Goal: Navigation & Orientation: Understand site structure

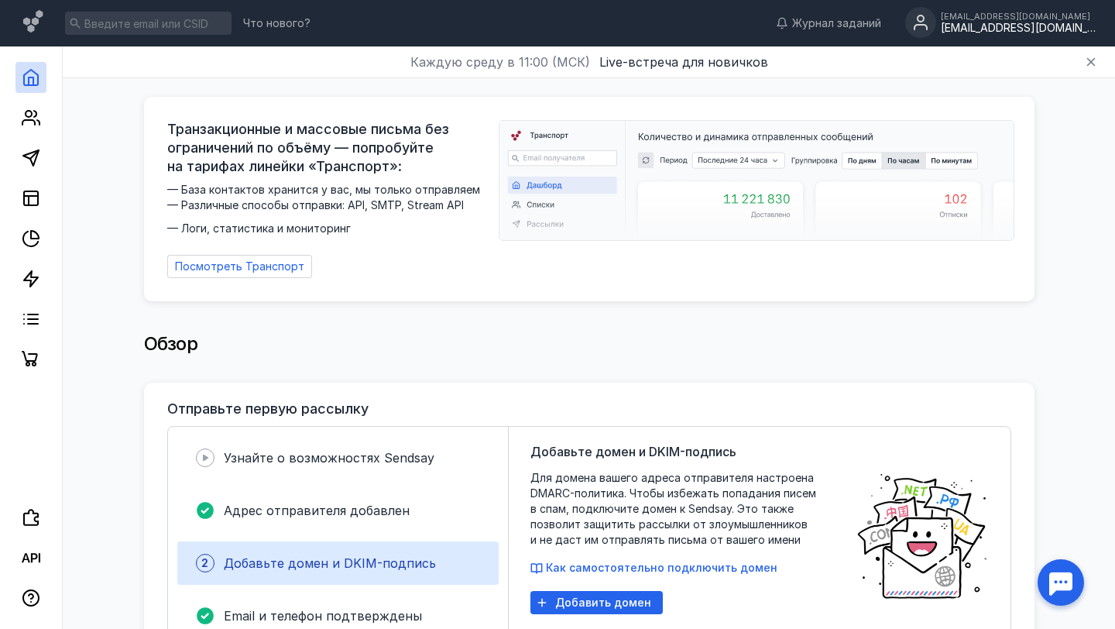
click at [936, 27] on circle at bounding box center [920, 22] width 31 height 31
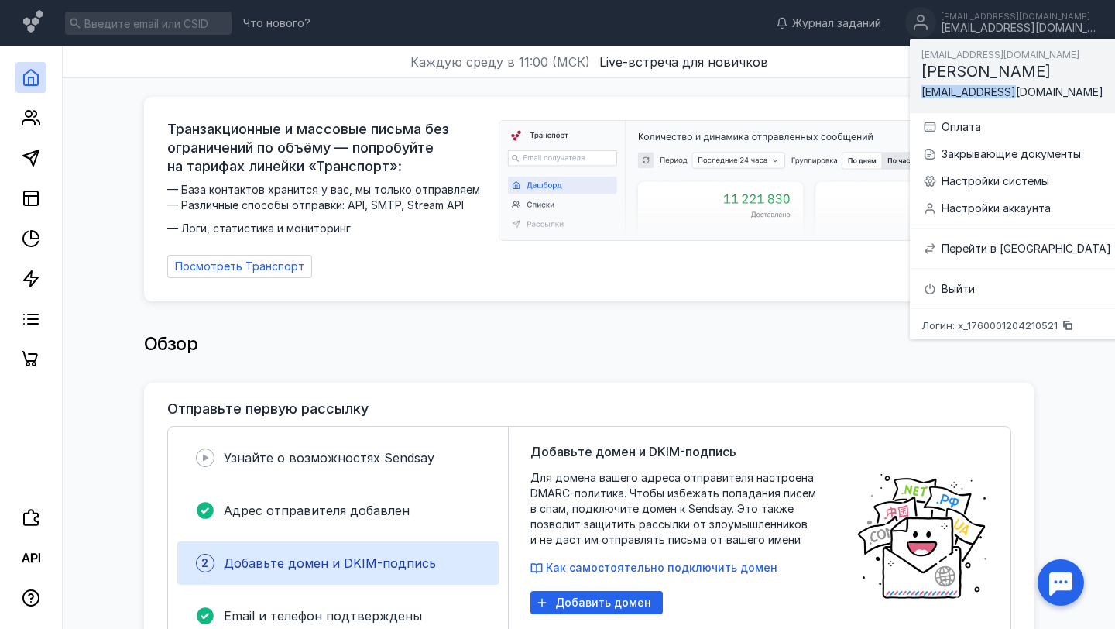
drag, startPoint x: 1015, startPoint y: 93, endPoint x: 920, endPoint y: 90, distance: 94.5
click at [920, 91] on div "[EMAIL_ADDRESS][DOMAIN_NAME] [PERSON_NAME] [EMAIL_ADDRESS][DOMAIN_NAME]" at bounding box center [1017, 76] width 214 height 74
copy span "[EMAIL_ADDRESS][DOMAIN_NAME]"
click at [26, 87] on link at bounding box center [30, 77] width 31 height 31
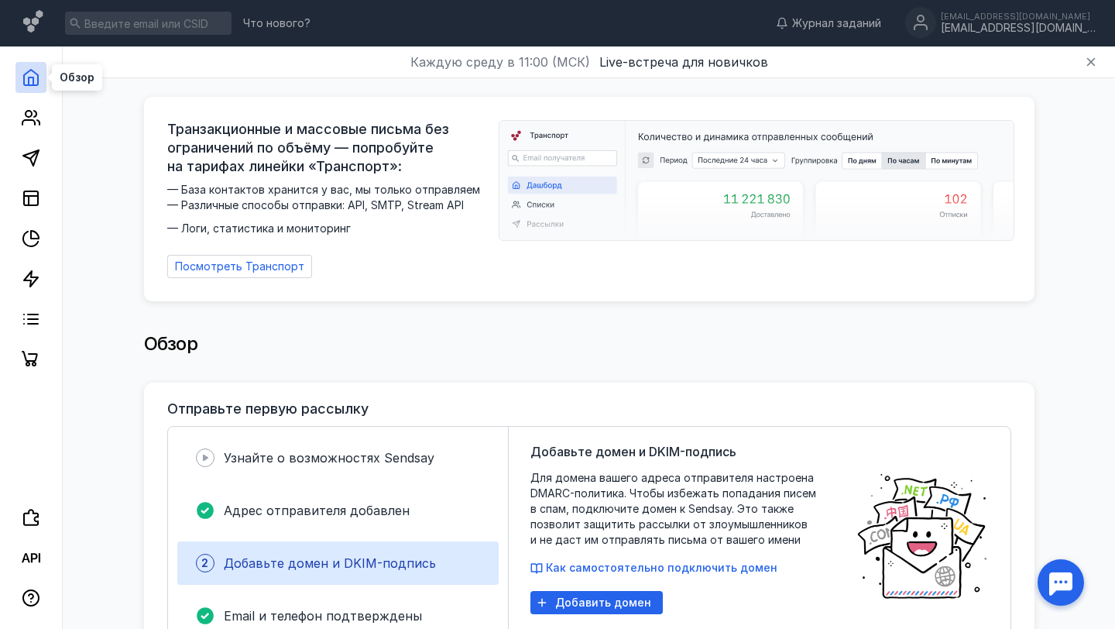
click at [35, 76] on icon at bounding box center [31, 77] width 19 height 19
click at [936, 29] on circle at bounding box center [920, 22] width 31 height 31
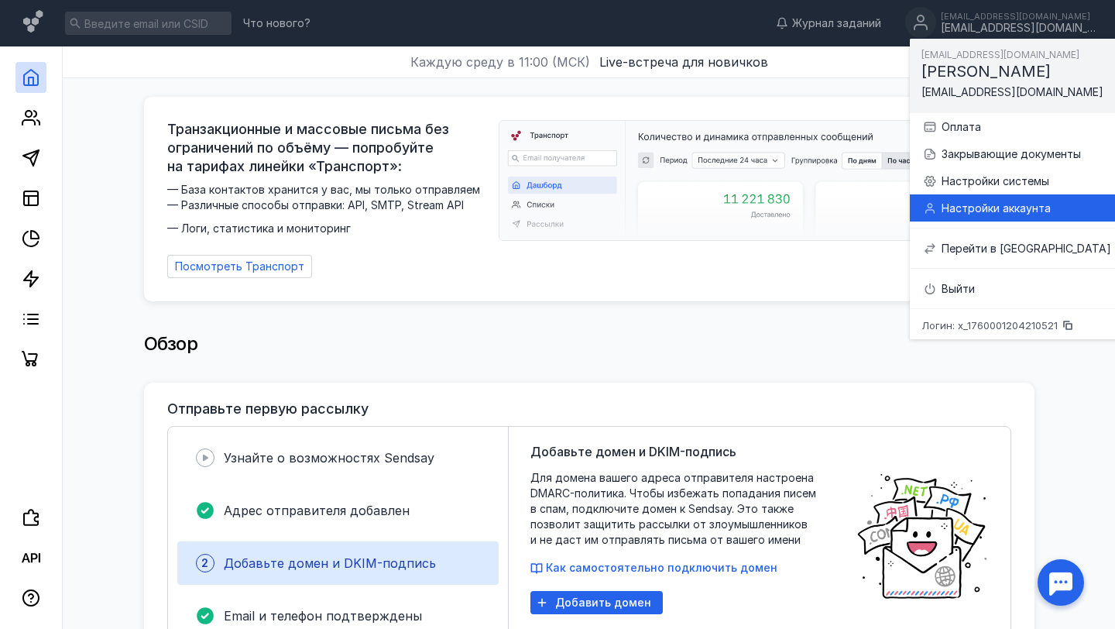
click at [973, 201] on div "Настройки аккаунта" at bounding box center [1027, 208] width 170 height 15
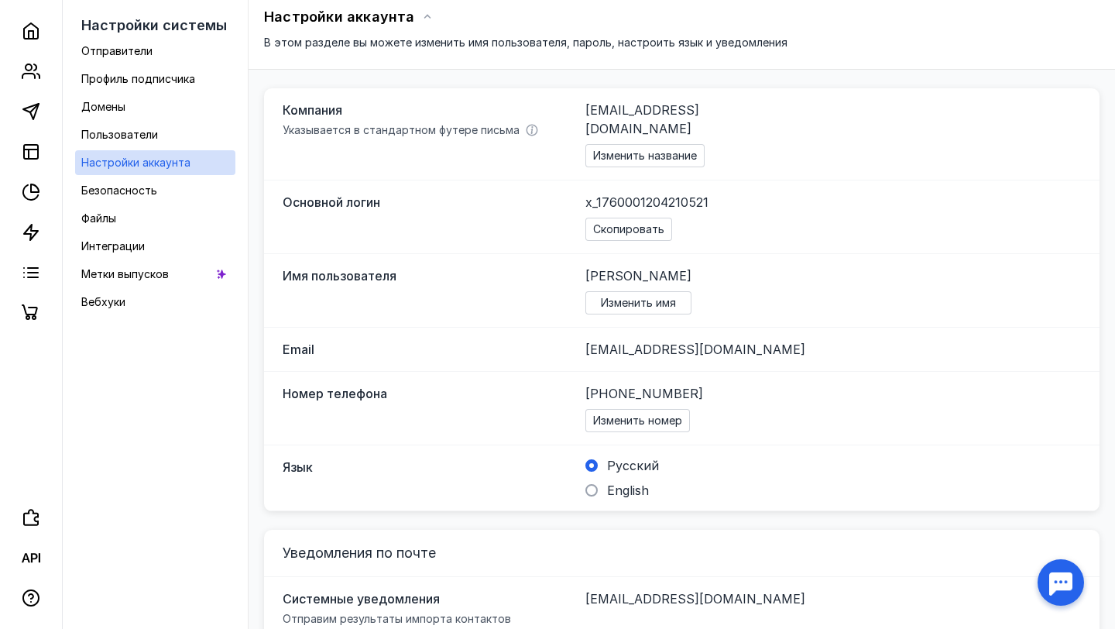
scroll to position [74, 0]
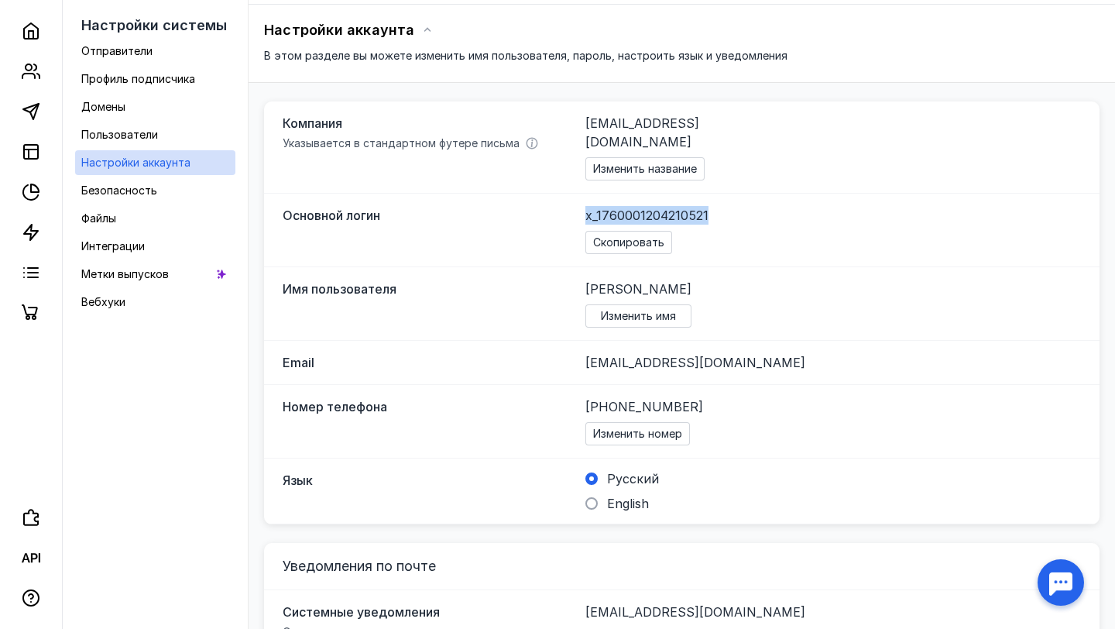
drag, startPoint x: 713, startPoint y: 197, endPoint x: 582, endPoint y: 198, distance: 130.1
click at [582, 198] on div "Основной логин x_1760001204210521 Скопировать" at bounding box center [682, 231] width 836 height 74
copy span "x_1760001204210521"
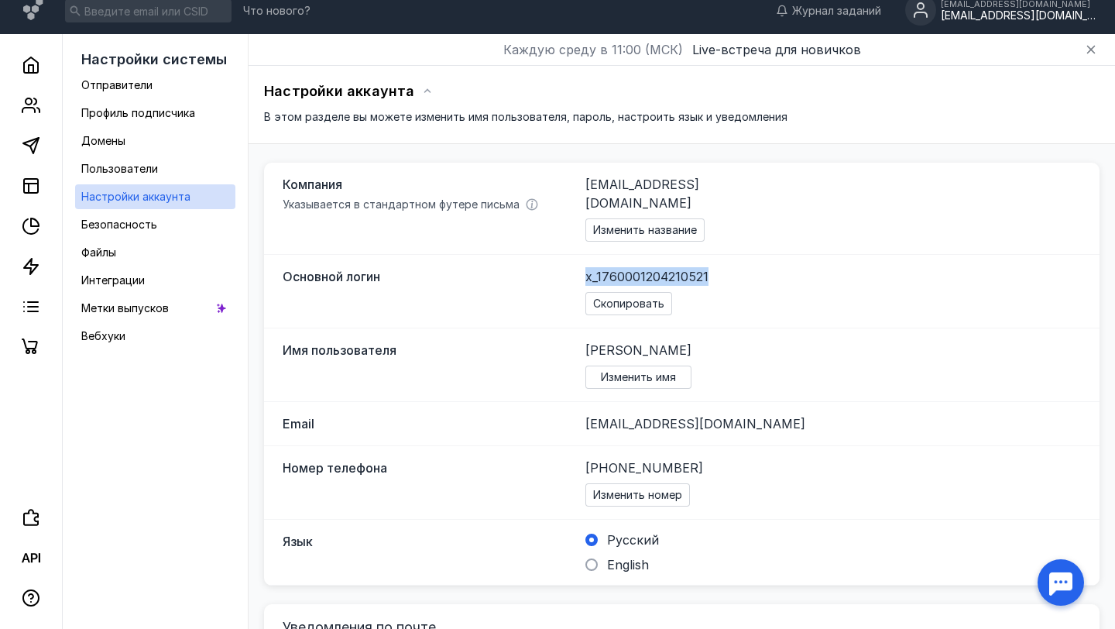
scroll to position [0, 0]
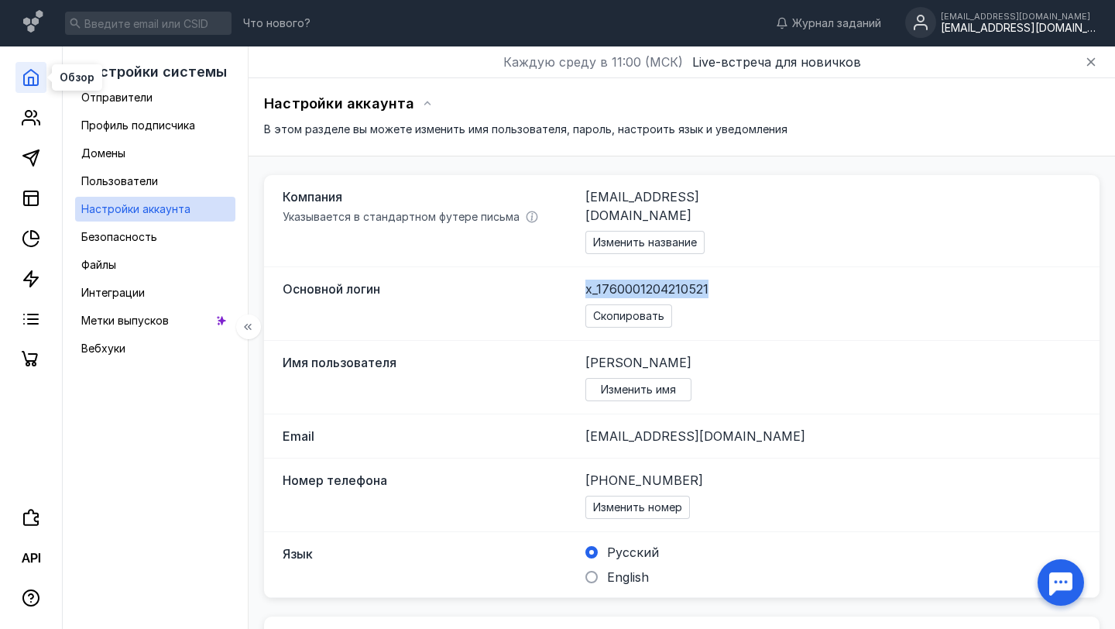
click at [28, 73] on icon at bounding box center [31, 77] width 19 height 19
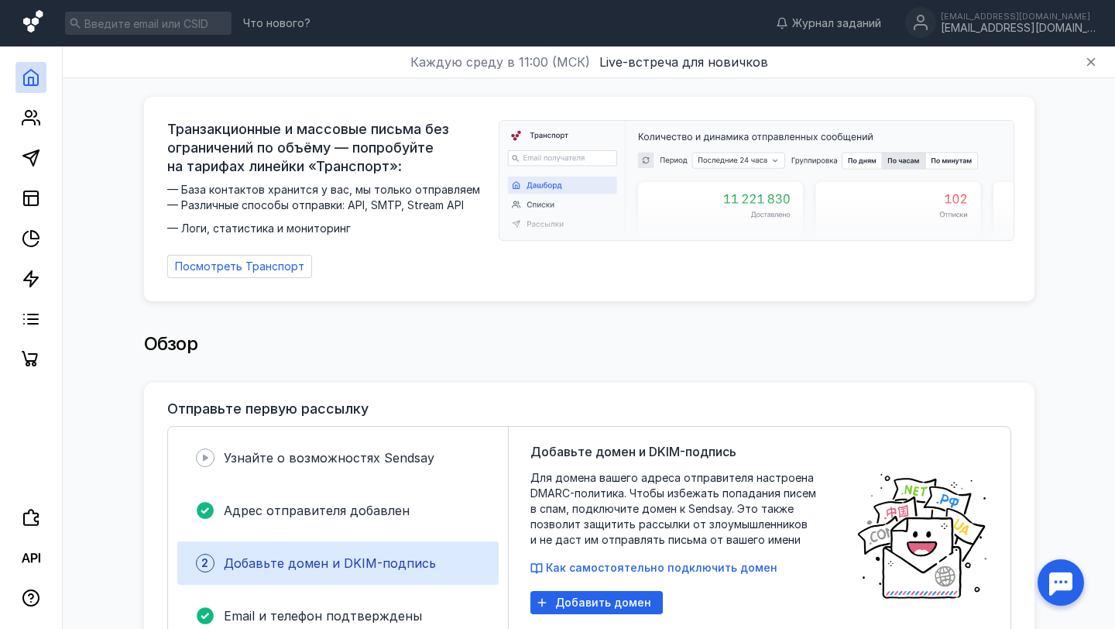
click at [27, 21] on icon at bounding box center [32, 21] width 19 height 22
click at [33, 118] on icon at bounding box center [31, 117] width 19 height 19
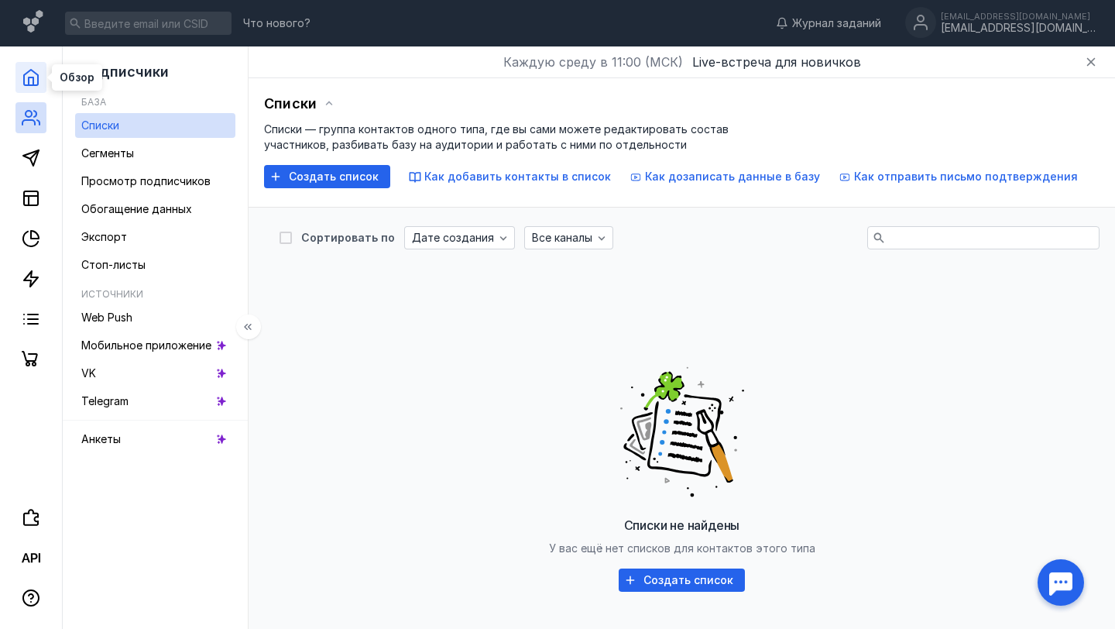
click at [35, 81] on icon at bounding box center [31, 77] width 19 height 19
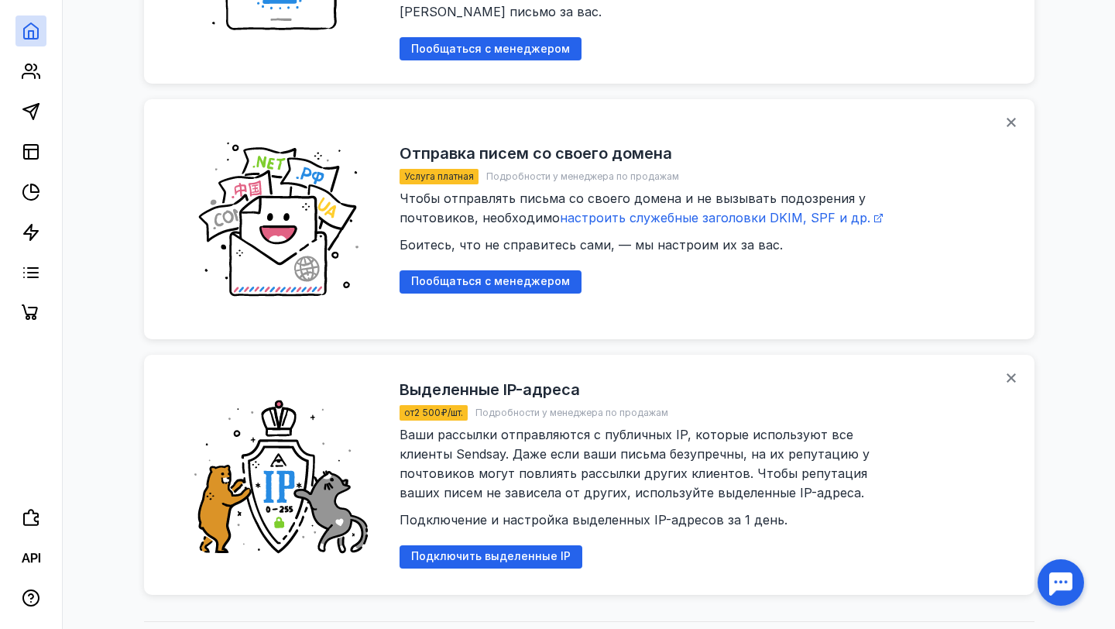
scroll to position [1980, 0]
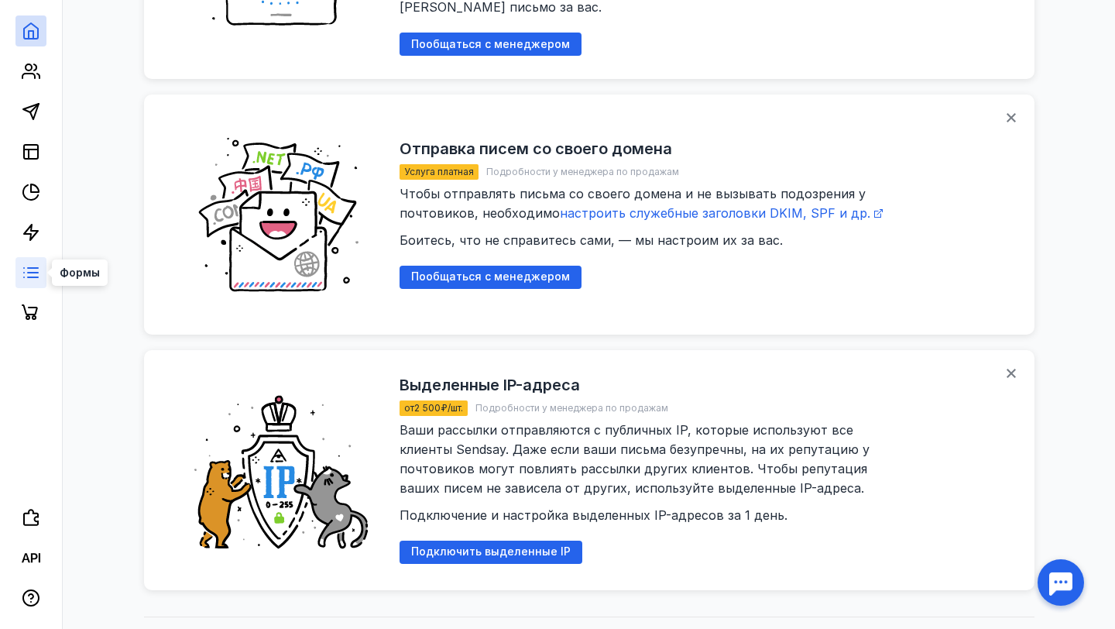
click at [29, 273] on line at bounding box center [33, 273] width 10 height 0
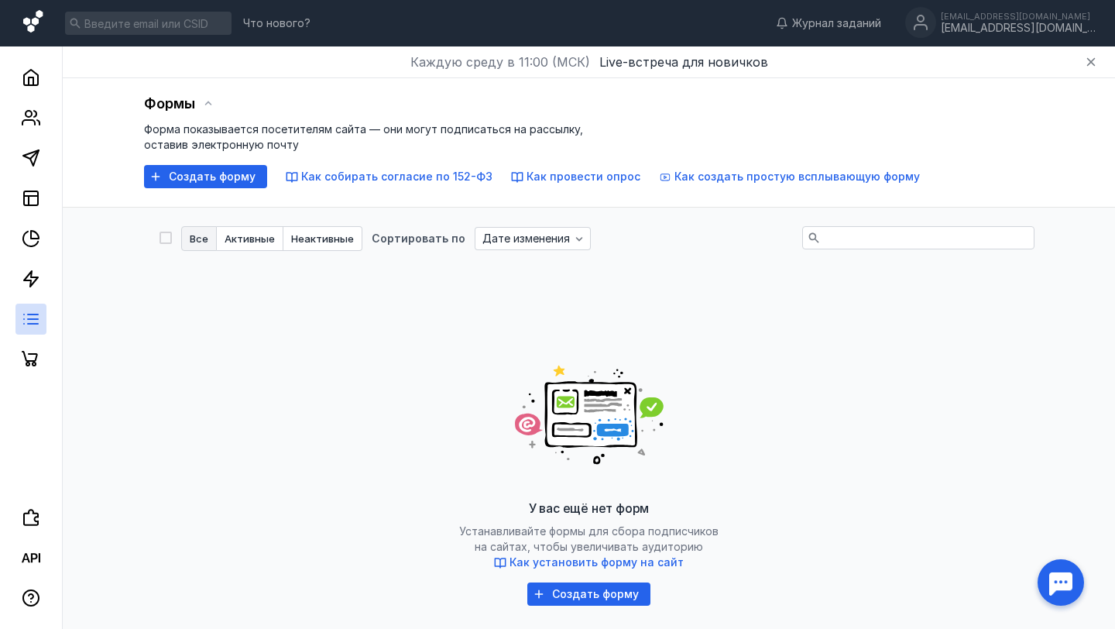
click at [27, 19] on icon at bounding box center [32, 21] width 19 height 22
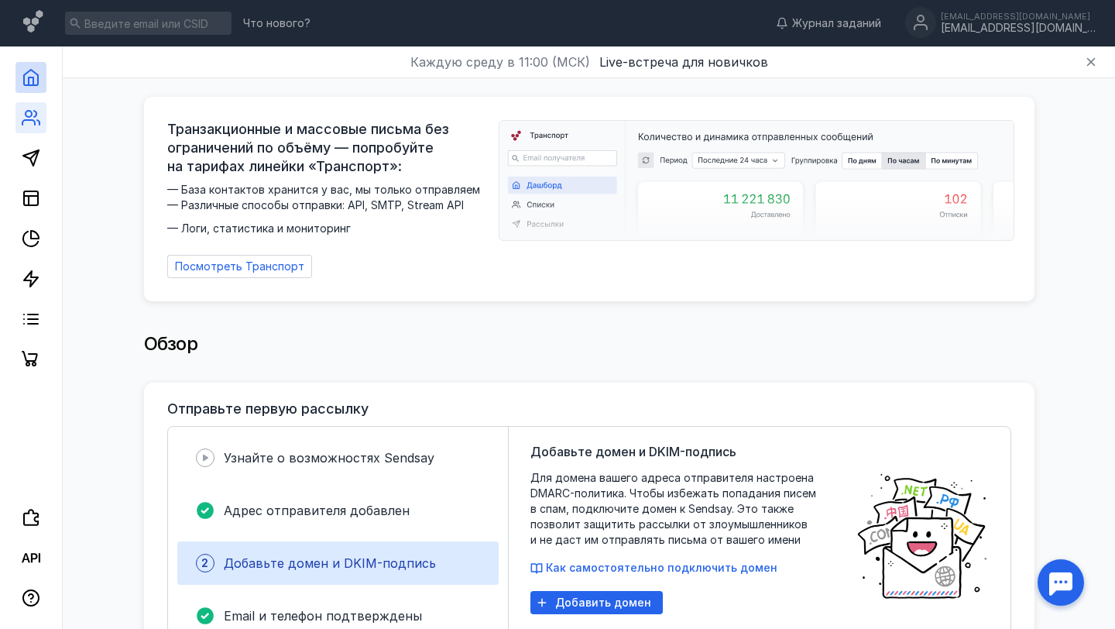
click at [20, 117] on link at bounding box center [30, 117] width 31 height 31
